Goal: Answer question/provide support: Share knowledge or assist other users

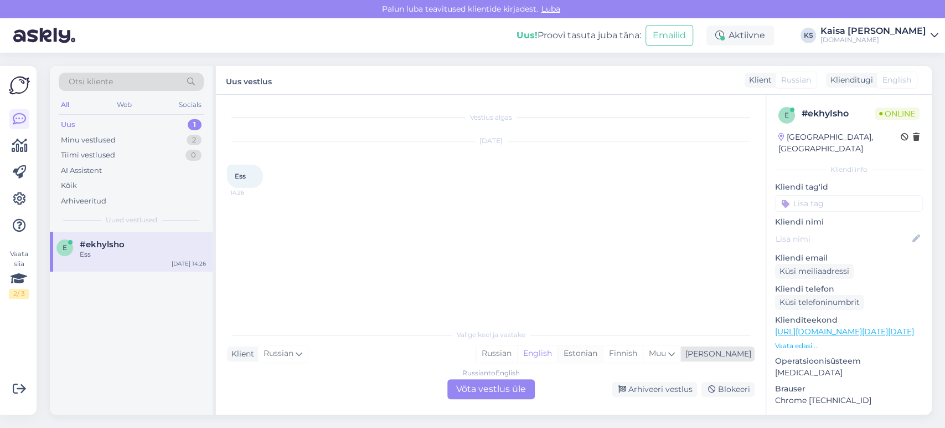
click at [603, 357] on div "Estonian" at bounding box center [580, 353] width 45 height 17
click at [496, 389] on div "Russian to Estonian Võta vestlus üle" at bounding box center [490, 389] width 87 height 20
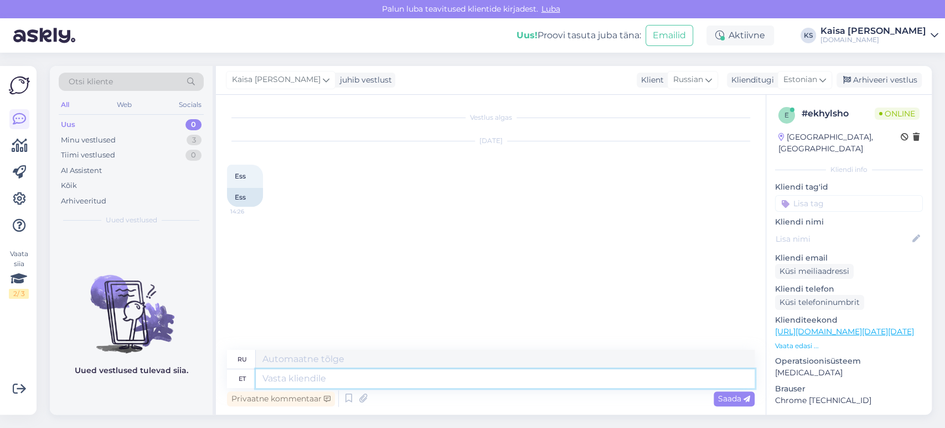
click at [491, 375] on textarea at bounding box center [505, 378] width 499 height 19
type textarea "Tere, k"
type textarea "Привет,"
type textarea "Tere, kuidas"
type textarea "Привет, как дела?"
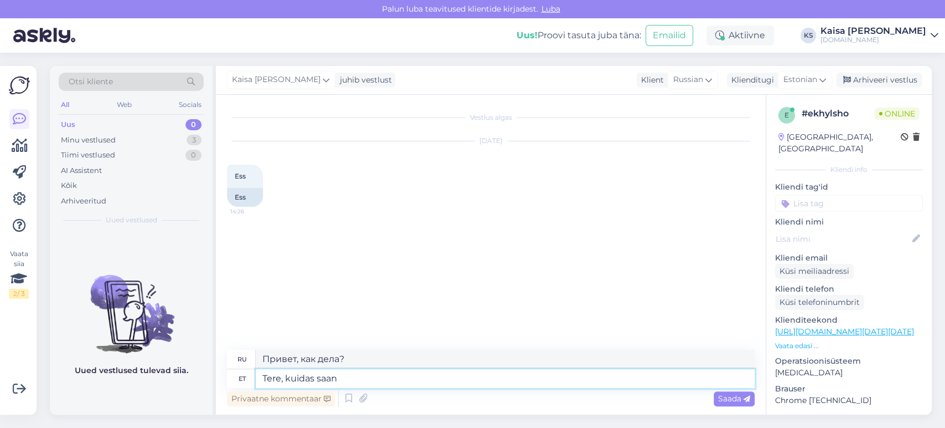
type textarea "Tere, kuidas saan"
type textarea "Здравствуйте, как я могу"
type textarea "Tere, kuidas saan abiks o"
type textarea "Здравствуйте, чем я могу помочь?"
type textarea "Tere, kuidas saan abiks olla?"
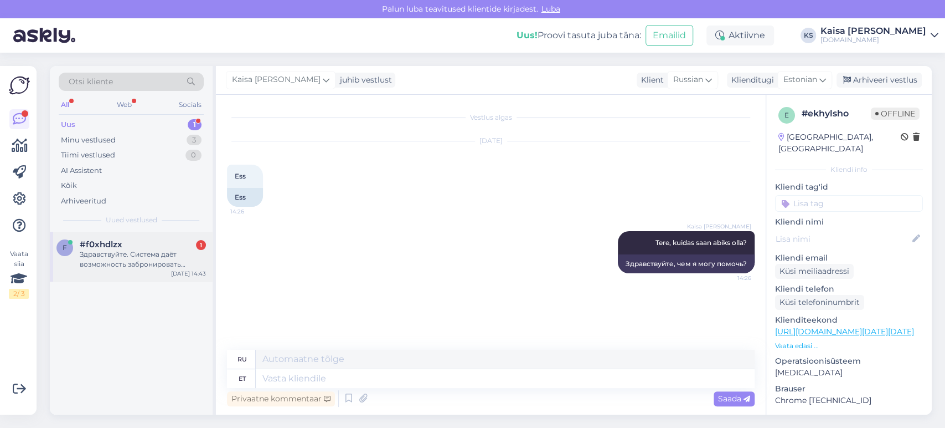
click at [162, 266] on div "Здравствуйте. Система даёт возможность забронировать только одну ночь... интере…" at bounding box center [143, 259] width 126 height 20
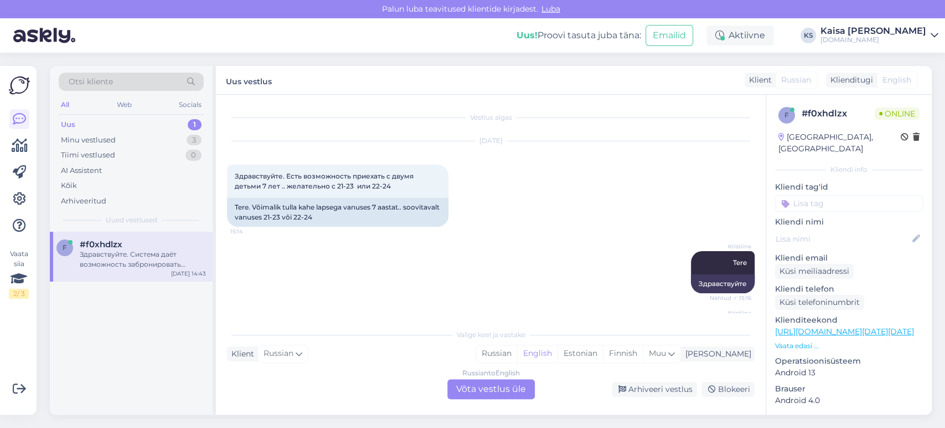
scroll to position [731, 0]
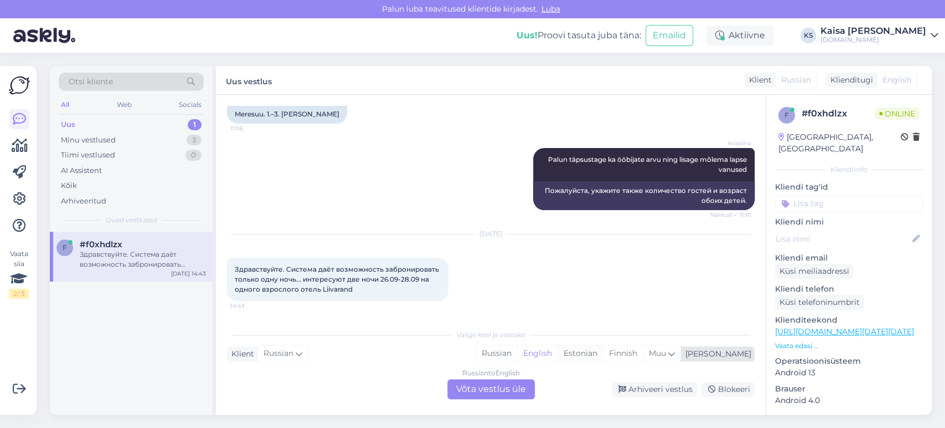
click at [603, 358] on div "Estonian" at bounding box center [580, 353] width 45 height 17
click at [508, 385] on div "Russian to Estonian Võta vestlus üle" at bounding box center [490, 389] width 87 height 20
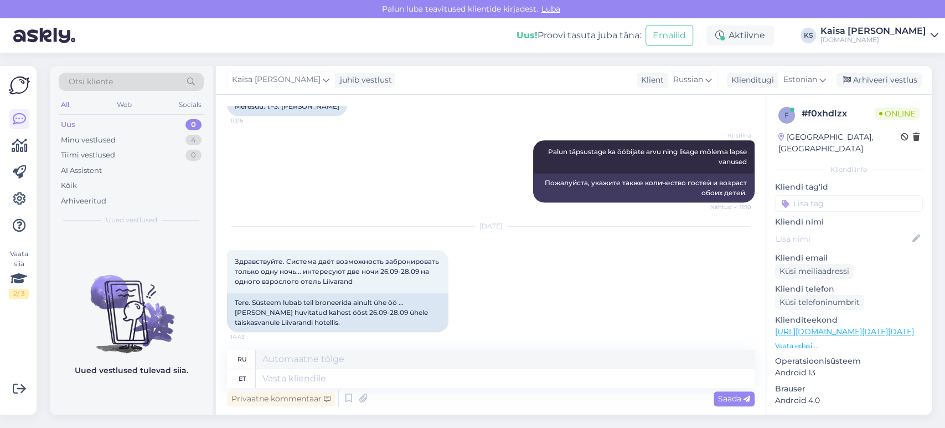
scroll to position [743, 0]
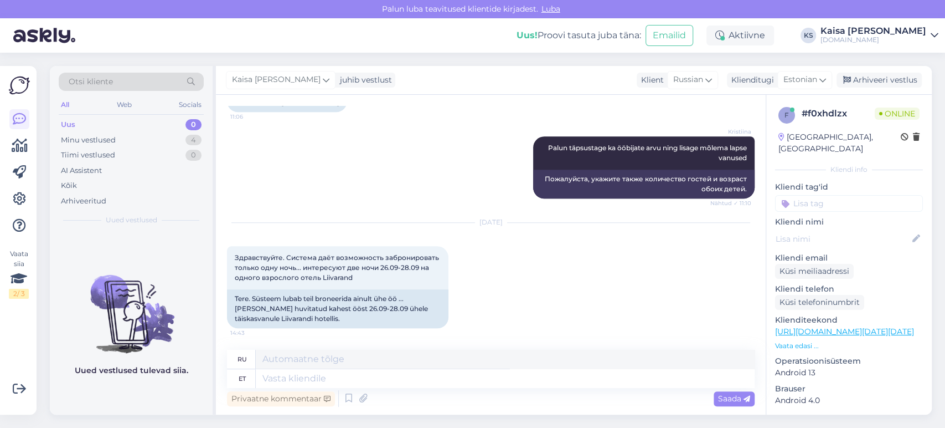
click at [791, 341] on p "Vaata edasi ..." at bounding box center [849, 346] width 148 height 10
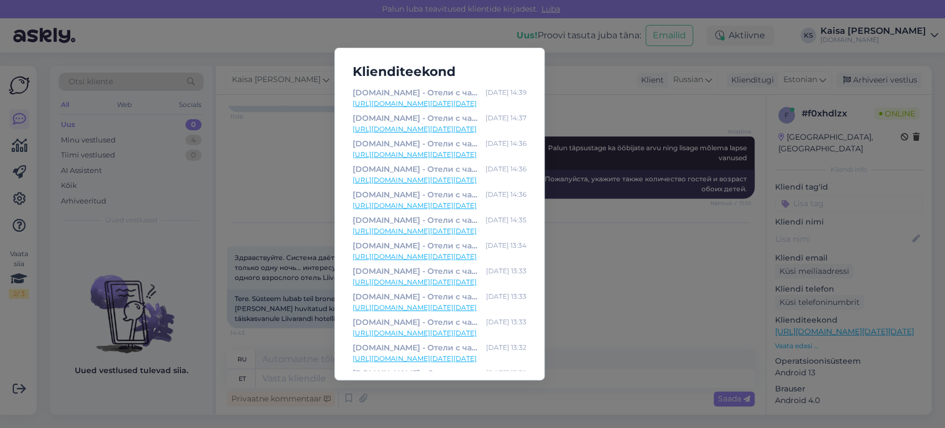
click at [479, 154] on link "[URL][DOMAIN_NAME][DATE][DATE]" at bounding box center [440, 155] width 174 height 10
click at [303, 114] on div "Klienditeekond [DOMAIN_NAME] - Отели с чарующими дополнениями [DATE] 14:39 [URL…" at bounding box center [472, 214] width 945 height 428
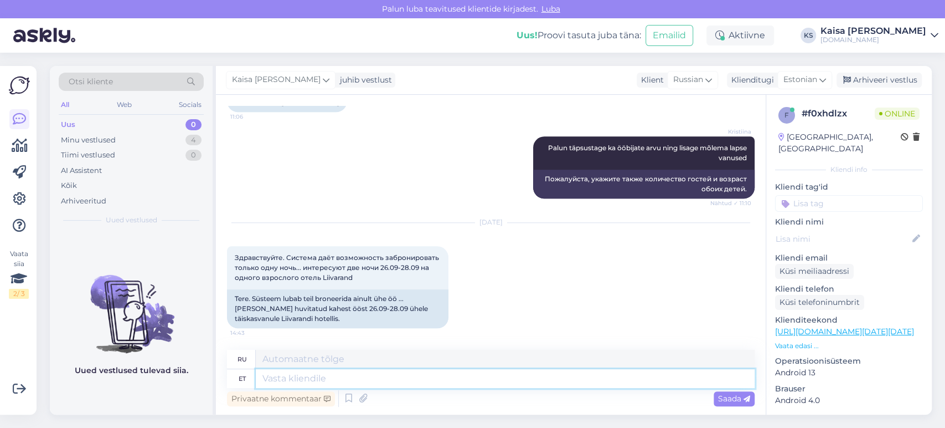
click at [390, 382] on textarea at bounding box center [505, 378] width 499 height 19
type textarea "Tere,"
type textarea "Привет,"
type textarea "Tere, 27.09 on"
type textarea "Здравствуйте, 27.09"
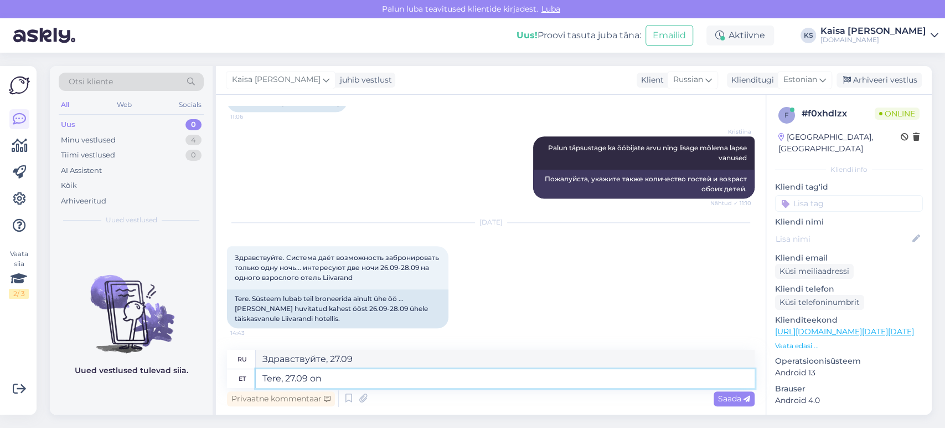
type textarea "Tere, 27.09 on v"
type textarea "Здравствуйте, сегодня 27.09 ."
type textarea "Tere, 27.09 on praku v"
type textarea "Привет, 27.09 — это трещина"
type textarea "Tere, 27.09 on praku välja m"
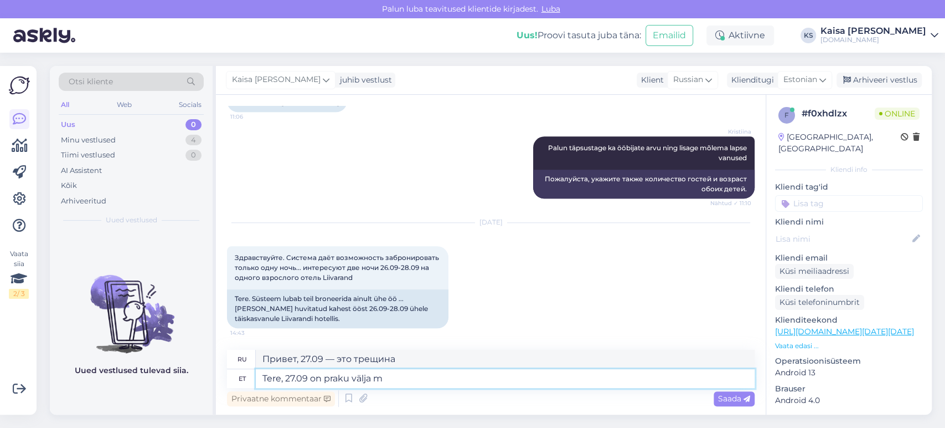
type textarea "Привет, 27.09 — это круто."
type textarea "Tere, 27.09 on praku välja müüdud."
type textarea "Здравствуйте, билеты 27.09 распроданы."
click at [331, 381] on textarea "Tere, 27.09 on praku välja müüdud." at bounding box center [505, 378] width 499 height 19
type textarea "Tere, 27.09 on paraku välja müüdud."
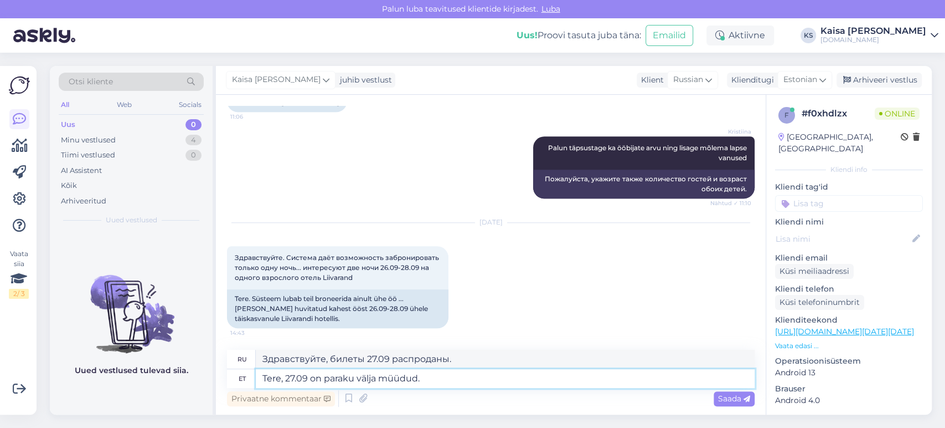
click at [448, 384] on textarea "Tere, 27.09 on paraku välja müüdud." at bounding box center [505, 378] width 499 height 19
type textarea "Здравствуйте, к сожалению, 27.09 распроданы."
type textarea "Tere, 27.09 on paraku välja müüdud."
click at [735, 399] on span "Saada" at bounding box center [734, 398] width 32 height 10
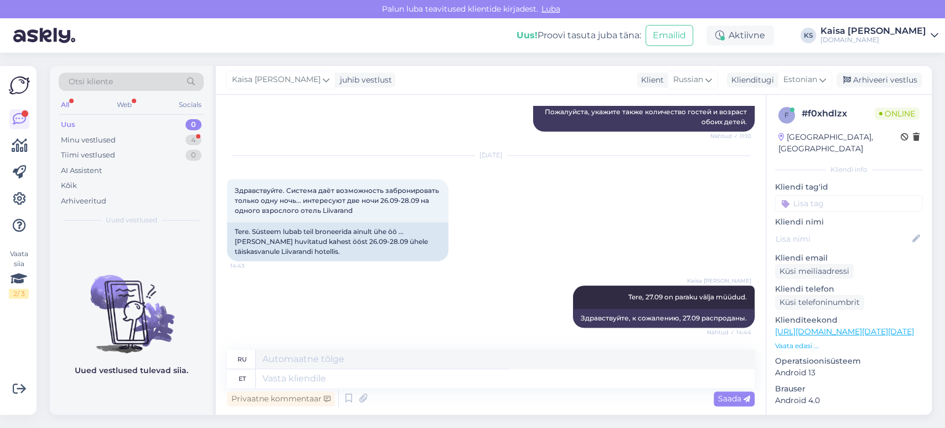
scroll to position [886, 0]
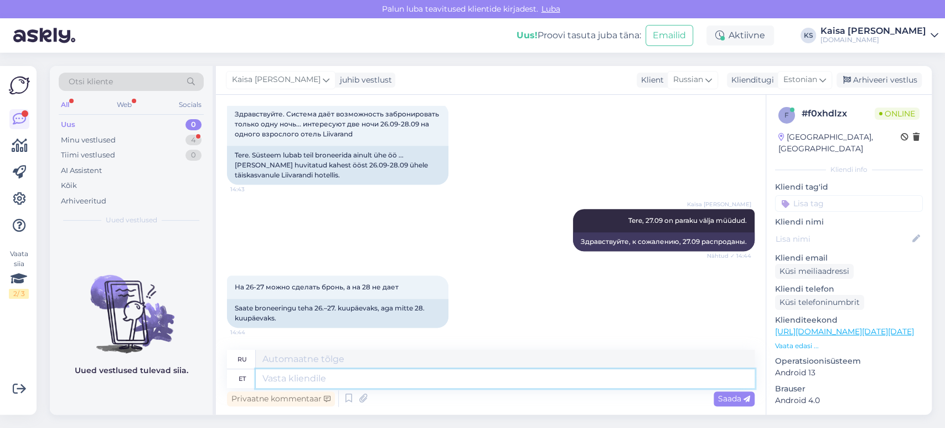
click at [425, 382] on textarea at bounding box center [505, 378] width 499 height 19
type textarea "Jah,"
type textarea "Да,"
type textarea "Jah, just,"
type textarea "Да, именно так."
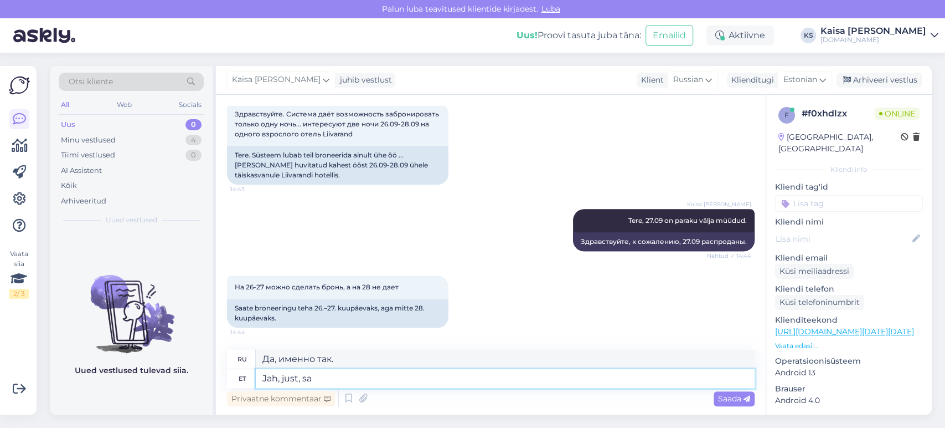
type textarea "Jah, just, saa"
type textarea "Да, именно ты."
type textarea "Jah, just, saate v"
type textarea "Да, конечно, можете."
type textarea "Jah, just, saate vormistada b"
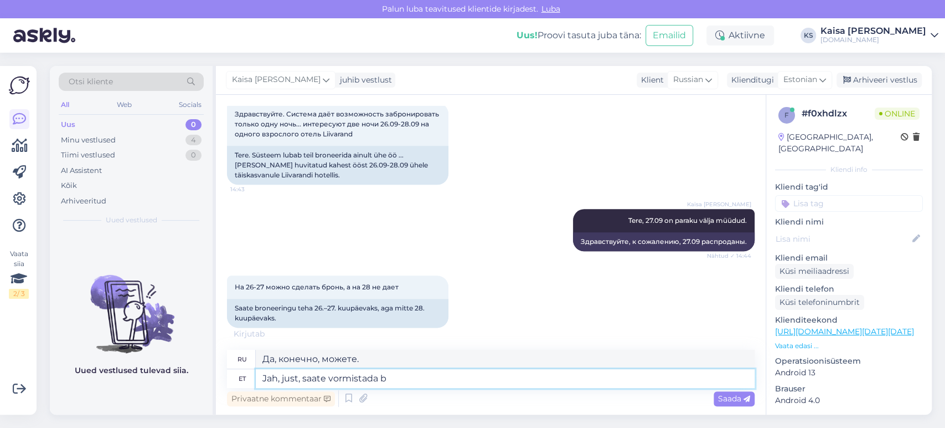
type textarea "Да, именно так, можно формализовать."
type textarea "Jah, just, saate vormistada broneeringu v"
type textarea "Да, вы правильно сделали, вы можете сделать заказ."
type textarea "Jah, just, saate vormistada broneeringu [PERSON_NAME]"
type textarea "Да, вы правильно, вы можете сделать только предварительный заказ."
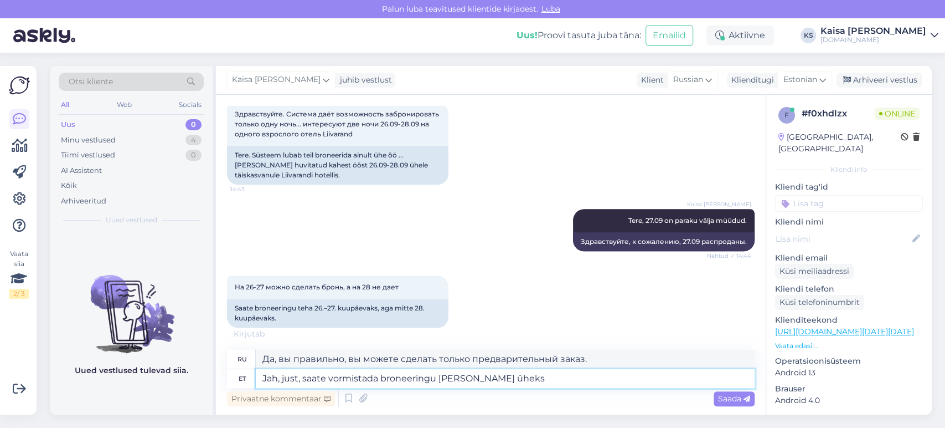
type textarea "Jah, just, saate vormistada broneeringu [PERSON_NAME] üheks"
type textarea "Да, вы правильно, вы можете сделать заказ всего за один раз."
type textarea "Jah, just, saate vormistada broneeringu [PERSON_NAME] üheks ööks -"
type textarea "Да, вы правильно поняли, вы можете забронировать номер всего на одну ночь."
type textarea "Jah, just, saate vormistada broneeringu [PERSON_NAME] üheks ööks - 26-"
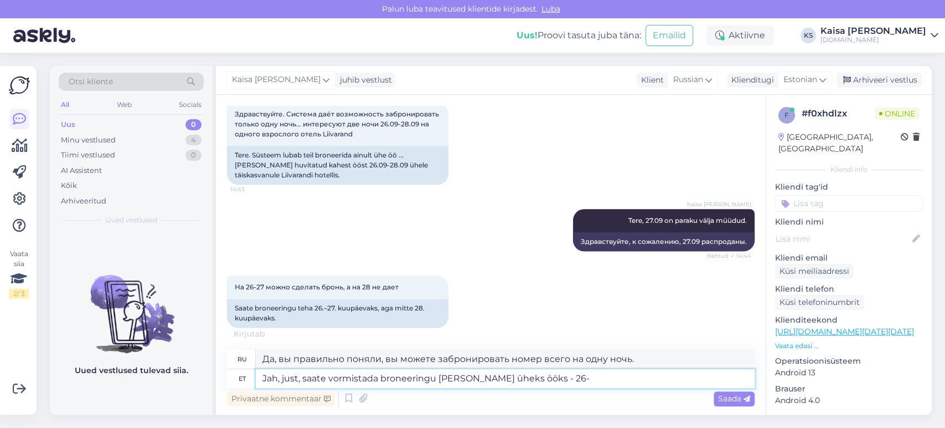
type textarea "Да, вы правильно поняли, вы можете забронировать номер всего на одну ночь - 26"
type textarea "Jah, just, saate vormistada broneeringu [PERSON_NAME] üheks ööks - 26-27.09"
type textarea "Да, вы правильно поняли, вы можете забронировать только на одну ночь - 26-27.09"
type textarea "Jah, just, saate vormistada broneeringu [PERSON_NAME] üheks ööks - 26-27.09"
click at [738, 403] on span "Saada" at bounding box center [734, 398] width 32 height 10
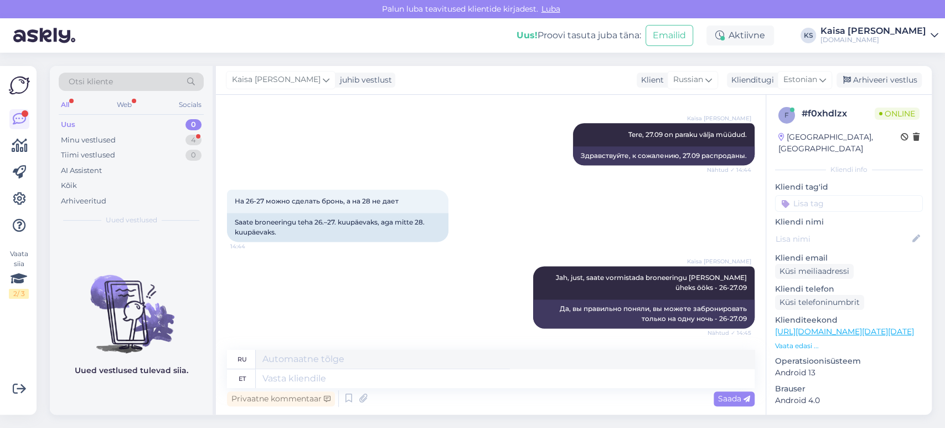
scroll to position [1059, 0]
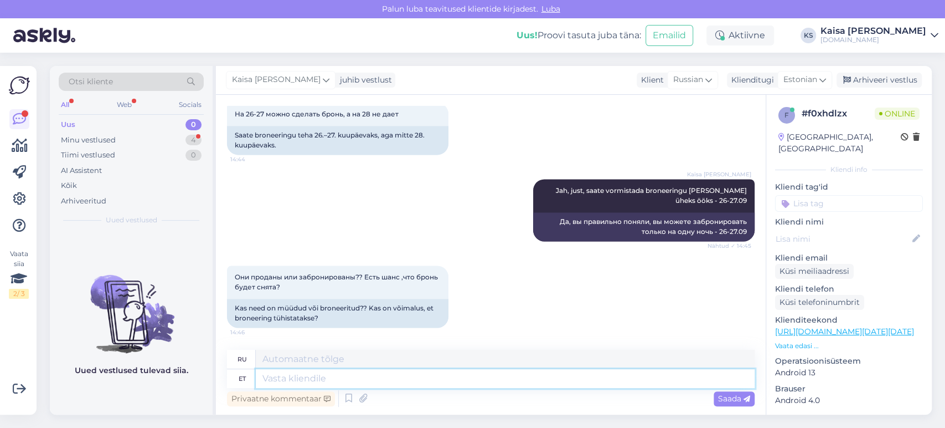
click at [473, 378] on textarea at bounding box center [505, 378] width 499 height 19
type textarea "Juhul, k"
type textarea "В случае,"
type textarea "Juhul, kui"
type textarea "В случае если"
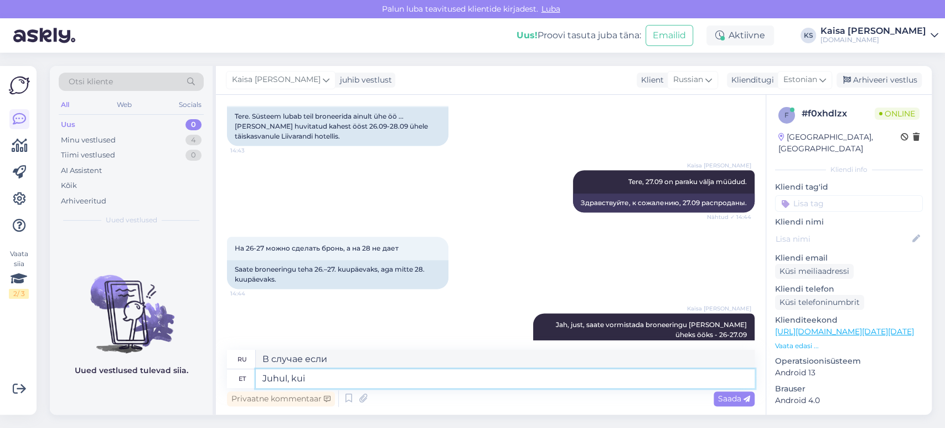
scroll to position [874, 0]
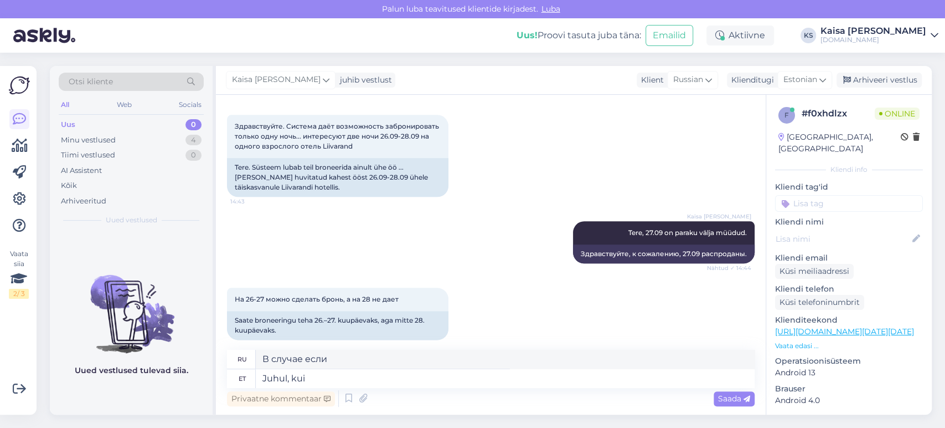
click at [468, 222] on div "Kaisa [PERSON_NAME] Tere, 27.09 on paraku välja müüdud. Nähtud ✓ 14:44 Здравств…" at bounding box center [491, 242] width 528 height 66
drag, startPoint x: 353, startPoint y: 380, endPoint x: 202, endPoint y: 386, distance: 151.3
click at [202, 386] on div "Otsi kliente All Web Socials Uus 0 Minu vestlused 4 Tiimi vestlused 0 AI Assist…" at bounding box center [491, 240] width 882 height 348
type textarea "Hotell"
type textarea "Отель"
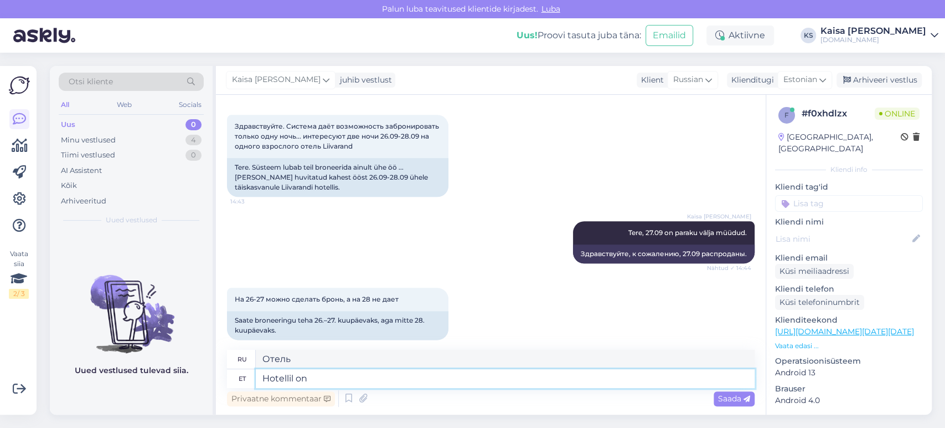
type textarea "Hotellil on"
type textarea "В отеле"
type textarea "Hotellil on vi"
type textarea "В отеле есть"
type textarea "Hotellil on viimased to"
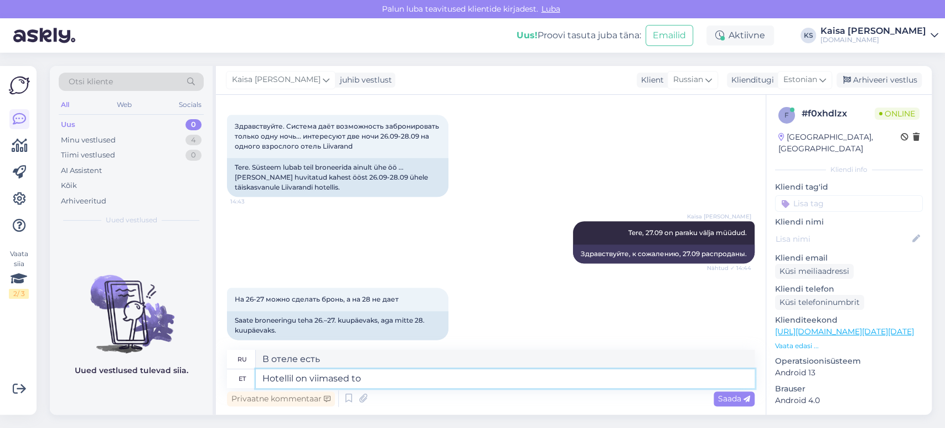
type textarea "В отеле есть новейшие"
type textarea "Hotellil on viimased toad s"
type textarea "В отеле остались последние номера."
type textarea "Hotellil on viimased toad saadaval n"
type textarea "В отеле остались последние свободные номера."
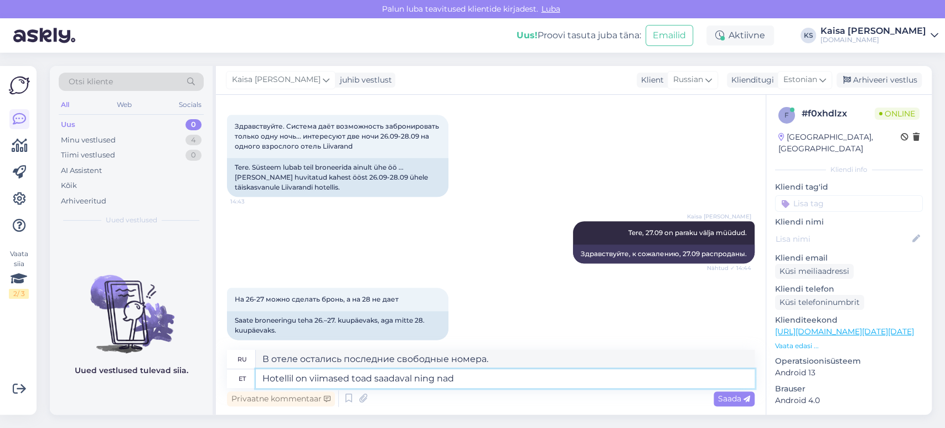
type textarea "Hotellil on viimased toad saadaval ning nad"
type textarea "В отеле остались последние свободные номера, и они"
type textarea "Hotellil on viimased toad saadaval ning nad avasid"
type textarea "В отеле остались последние свободные номера, и они открылись."
type textarea "Hotellil on viimased toad saadaval ning nad avasid müügi. Ot"
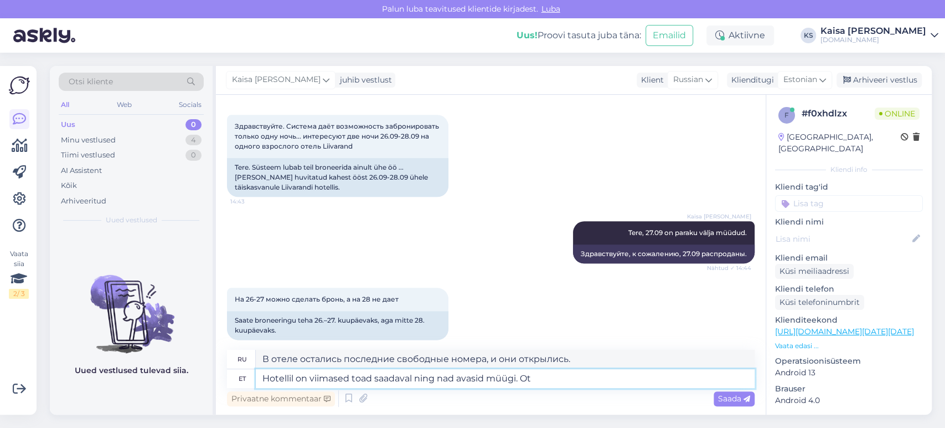
type textarea "В отеле остались последние свободные номера, и началась распродажа."
type textarea "Hotellil on viimased toad saadaval ning nad avasid müügi. Otselink on"
type textarea "В отеле остались последние свободные номера, и открыта продажа. Прямая ссылка."
type textarea "Hotellil on viimased toad saadaval ning nad avasid müügi. Otselink on si"
type textarea "В отеле остались последние свободные номера, и они открыли продажу. Прямая ссыл…"
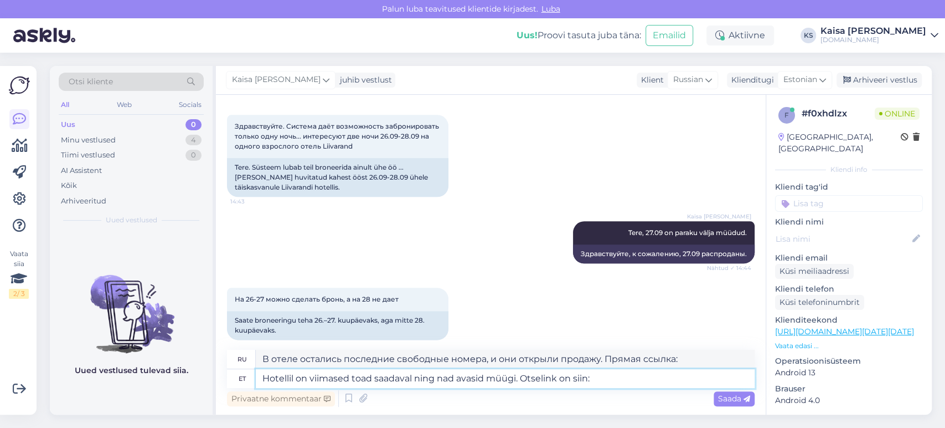
type textarea "Hotellil on viimased toad saadaval ning nad avasid müügi. Otselink on siin:"
type textarea "В отеле остались последние свободные номера, и они открыли продажу. Прямая ссыл…"
paste textarea "[URL][DOMAIN_NAME][DATE][DATE]"
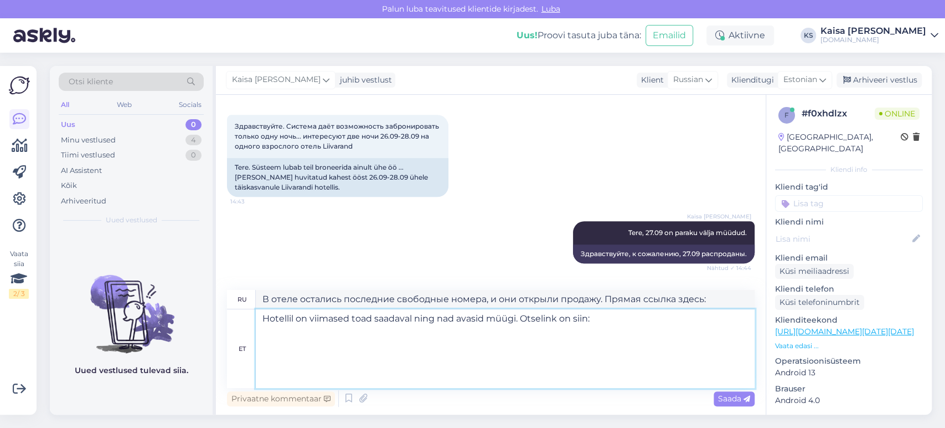
type textarea "Hotellil on viimased toad saadaval ning nad avasid müügi. Otselink on siin: [UR…"
type textarea "В отеле остались последние свободные номера, и они открыли продажу. Прямая ссыл…"
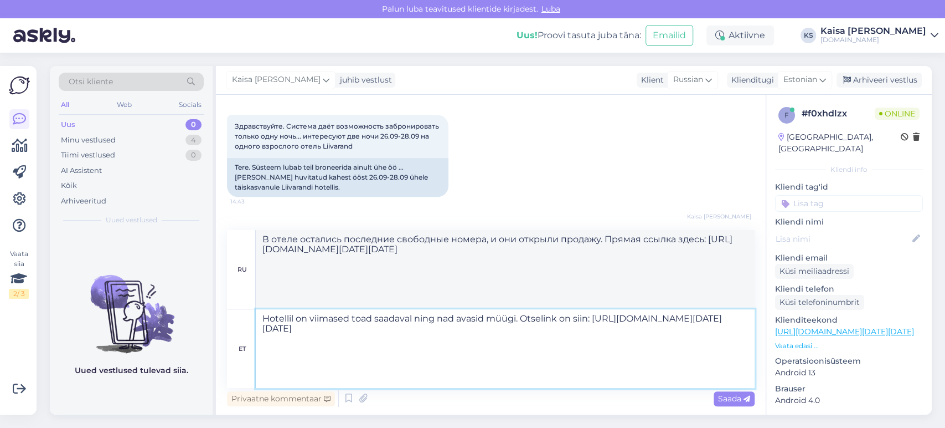
click at [517, 315] on textarea "Hotellil on viimased toad saadaval ning nad avasid müügi. Otselink on siin: [UR…" at bounding box center [505, 348] width 499 height 79
type textarea "Hotellil on viimased toad saadaval ning nad avasid müügi 27.09. Otselink on sii…"
type textarea "В отеле остались последние номера, продажи открылись 27.09. Прямая ссылка здесь…"
click at [614, 321] on textarea "Hotellil on viimased toad saadaval ning nad avasid müügi 27.09. Otselink on sii…" at bounding box center [505, 348] width 499 height 79
type textarea "Hotellil on viimased toad saadaval ning nad avasid müügi 27.09. Otselink on sii…"
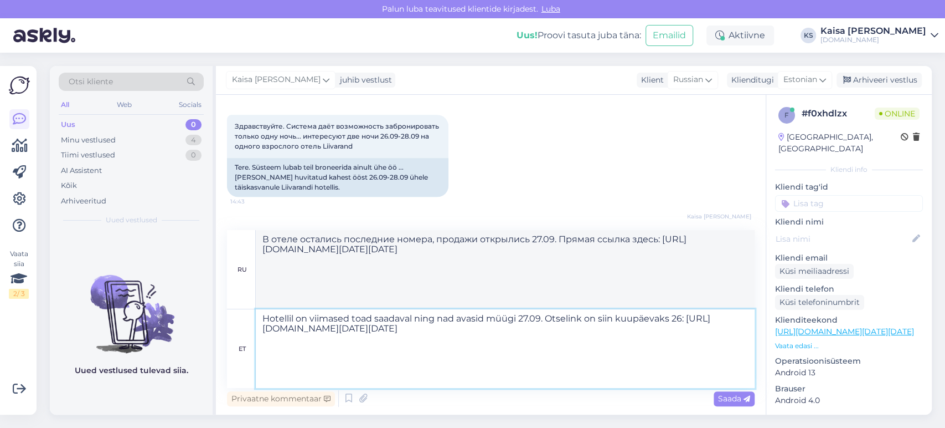
type textarea "В отеле остались последние номера, продажи открылись 27.09. Прямая ссылка на 26…"
type textarea "Hotellil on viimased toad saadaval ning nad avasid müügi 27.09. Otselink on sii…"
type textarea "В отеле остались последние номера, продажи открылись 27.09. Прямая ссылка на да…"
type textarea "Hotellil on viimased toad saadaval ning nad avasid müügi 27.09. Otselink on sii…"
click at [742, 400] on span "Saada" at bounding box center [734, 398] width 32 height 10
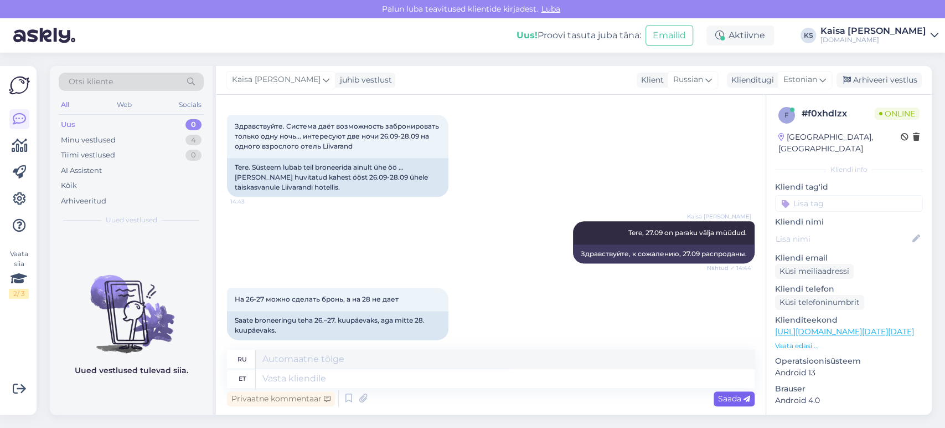
scroll to position [1344, 0]
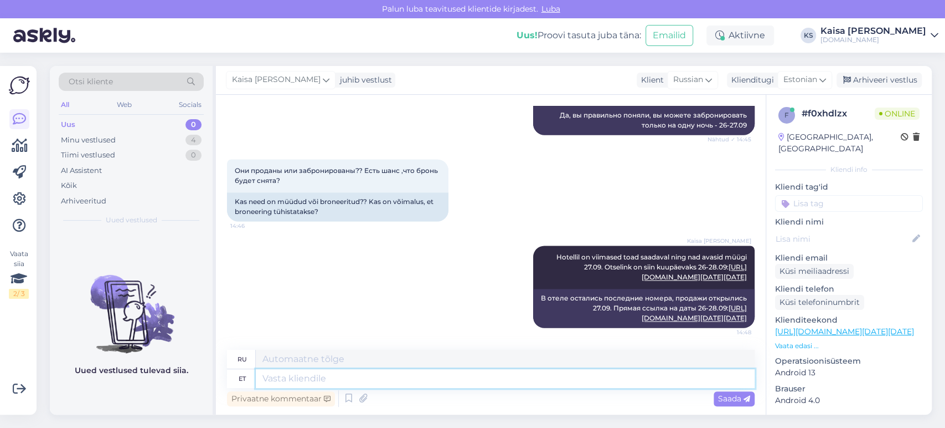
click at [536, 387] on textarea at bounding box center [505, 378] width 499 height 19
type textarea "Soovitan b"
type textarea "Я рекомендую"
type textarea "Soovitan broneerimisega k"
type textarea "Я рекомендую забронировать"
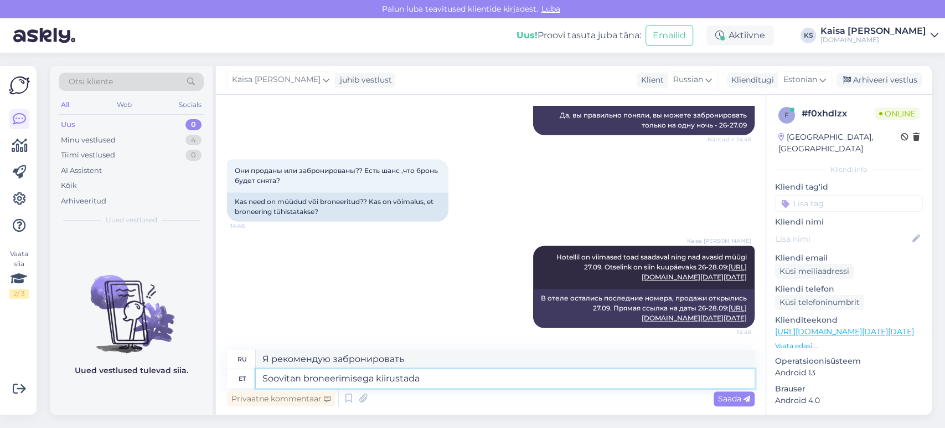
type textarea "Soovitan broneerimisega kiirustada ."
type textarea "Рекомендую поторопиться с бронированием."
type textarea "Soovitan broneerimisega kiirustada."
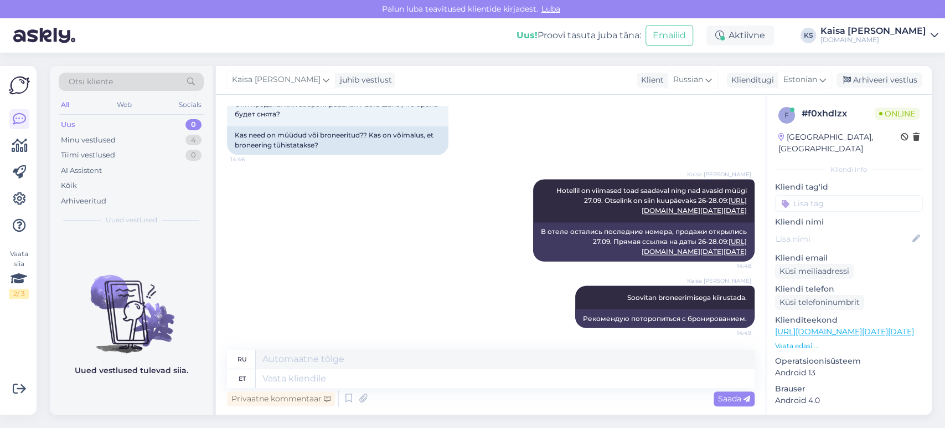
click at [333, 54] on div "Otsi kliente All Web Socials Uus 0 Minu vestlused 4 Tiimi vestlused 0 AI Assist…" at bounding box center [494, 240] width 902 height 375
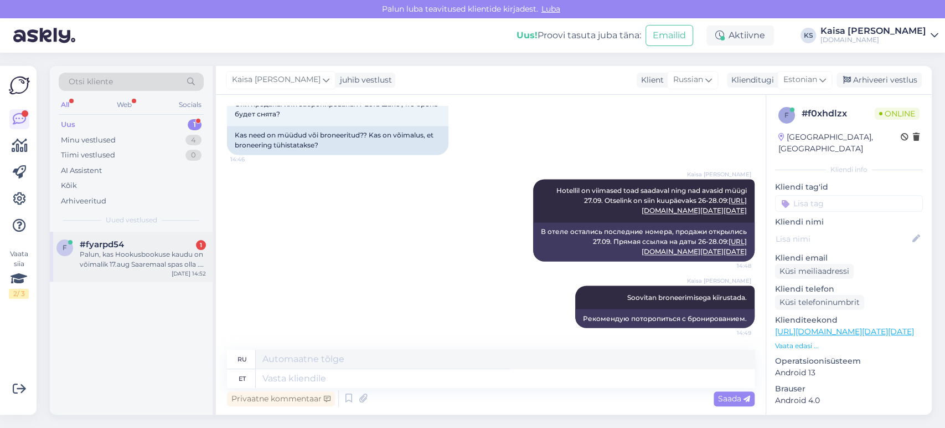
click at [128, 250] on div "Palun, kas Hookusbookuse kaudu on võimalik 17.aug Saaremaal spas olla . Leidsin…" at bounding box center [143, 259] width 126 height 20
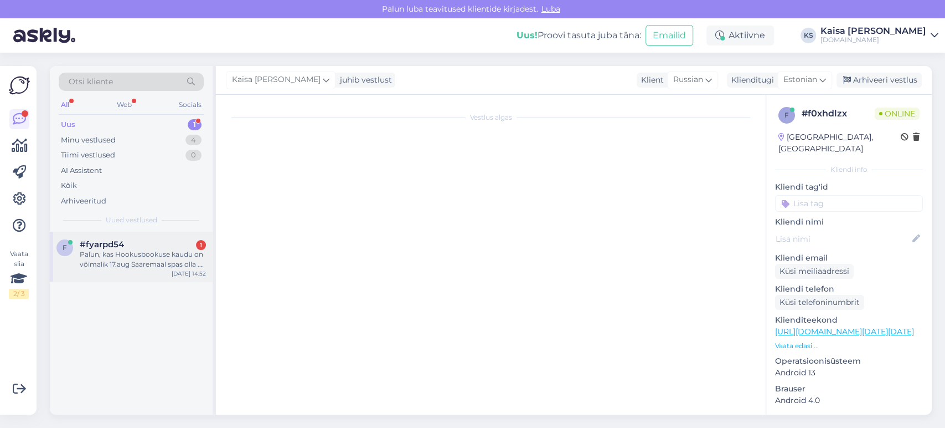
scroll to position [0, 0]
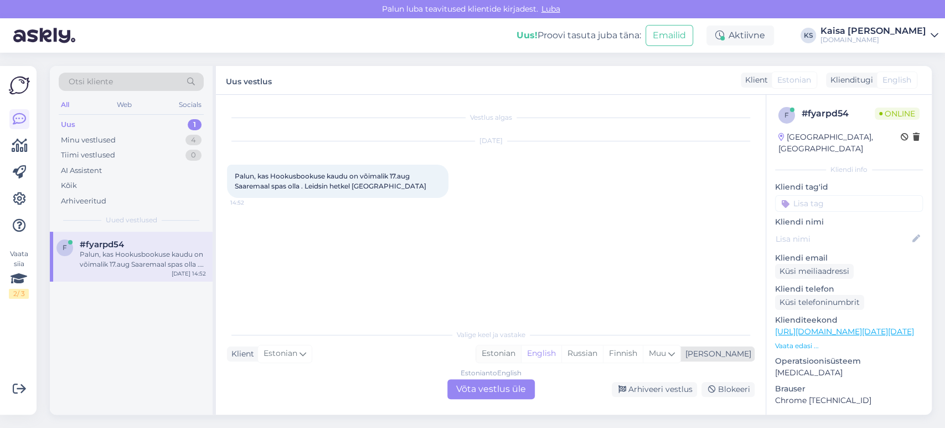
click at [521, 353] on div "Estonian" at bounding box center [498, 353] width 45 height 17
click at [523, 385] on div "Estonian to Estonian Võta vestlus üle" at bounding box center [490, 389] width 87 height 20
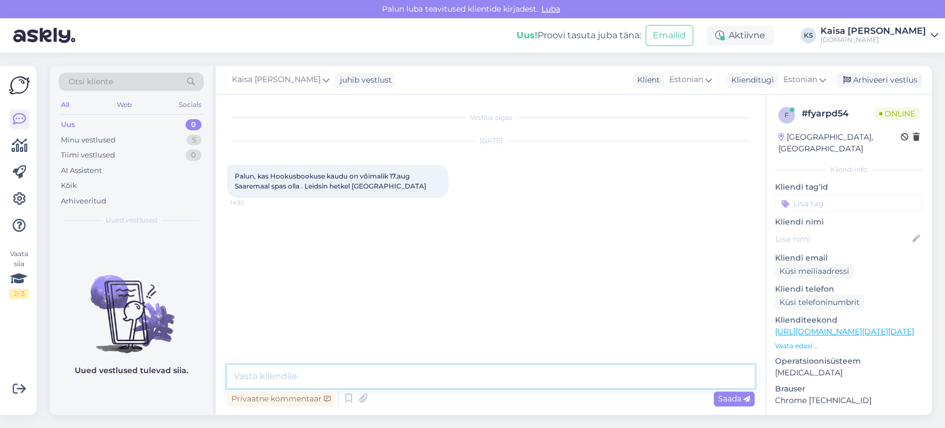
click at [523, 379] on textarea at bounding box center [491, 375] width 528 height 23
paste textarea "[URL][DOMAIN_NAME][DATE][DATE][GEOGRAPHIC_DATA]"
type textarea "Tere, kõik saadavalolevad pakkumised on siin: [URL][DOMAIN_NAME][DATE][DATE][GE…"
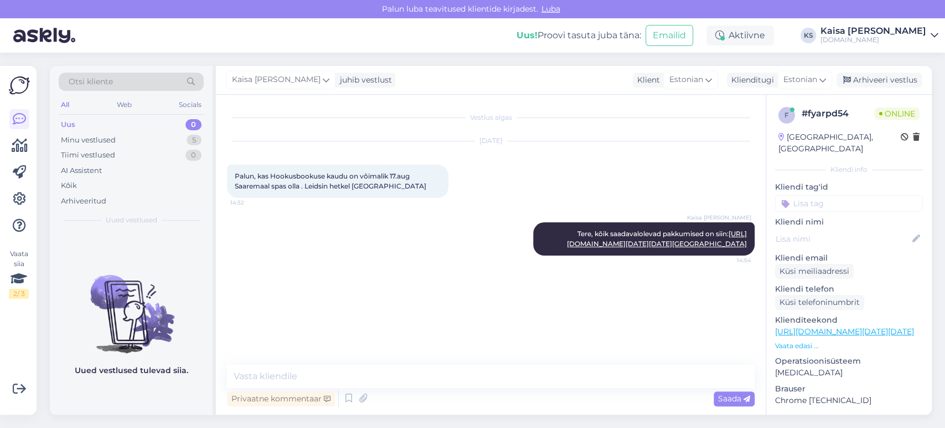
click at [469, 210] on div "Kaisa [PERSON_NAME] Tere, kõik saadavalolevad pakkumised on siin: [URL][DOMAIN_…" at bounding box center [491, 239] width 528 height 58
